Goal: Find specific page/section: Find specific page/section

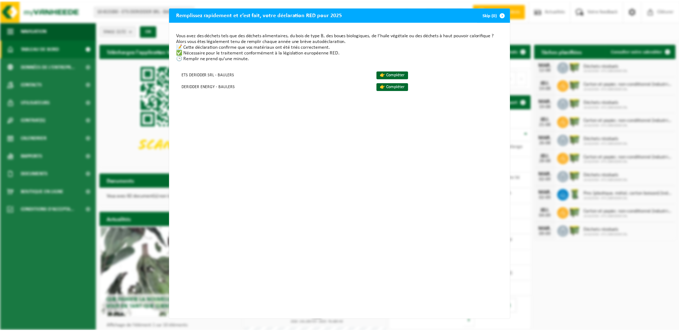
scroll to position [1, 0]
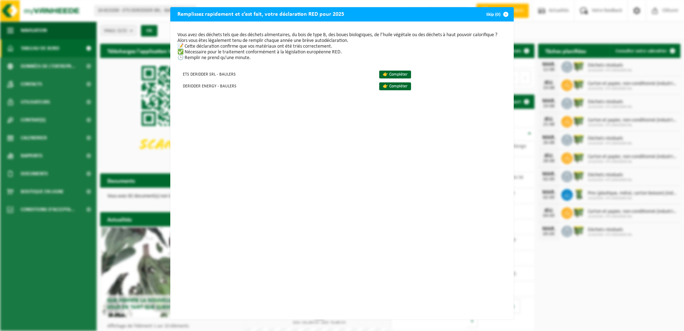
click at [539, 26] on div "Remplissez rapidement et c’est fait, votre déclaration RED pour 2025 Skip (0) V…" at bounding box center [342, 165] width 684 height 331
click at [505, 14] on span "button" at bounding box center [506, 14] width 14 height 14
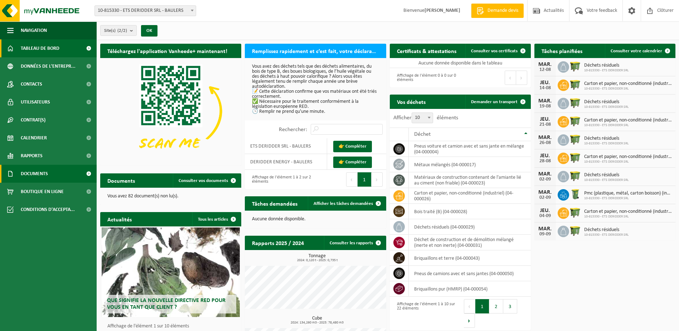
click at [28, 174] on span "Documents" at bounding box center [34, 174] width 27 height 18
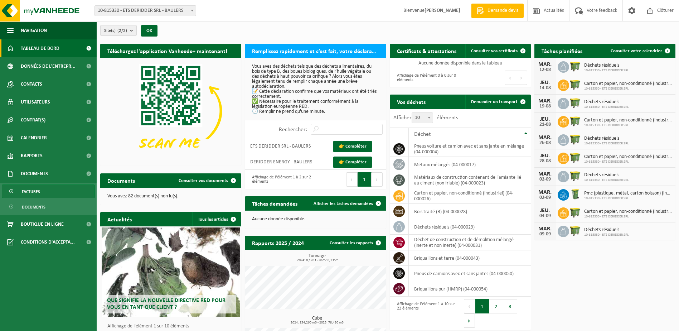
click at [32, 193] on span "Factures" at bounding box center [31, 192] width 18 height 14
